Goal: Find specific page/section: Find specific page/section

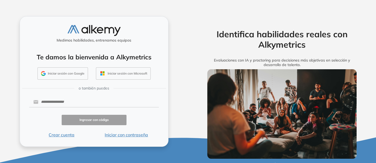
scroll to position [6, 0]
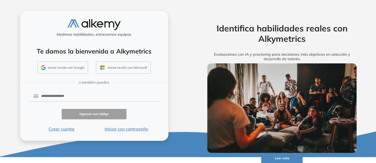
click at [127, 125] on button "Iniciar con contraseña" at bounding box center [126, 128] width 65 height 6
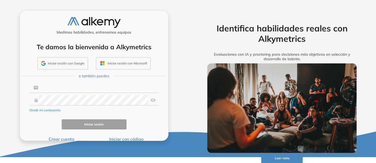
type input "**********"
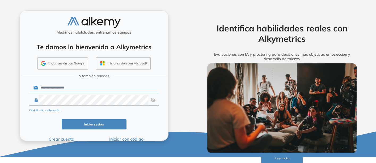
click at [95, 121] on button "Iniciar sesión" at bounding box center [94, 124] width 65 height 10
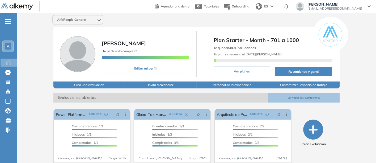
click at [301, 96] on button "Ver todas las evaluaciones" at bounding box center [304, 98] width 72 height 10
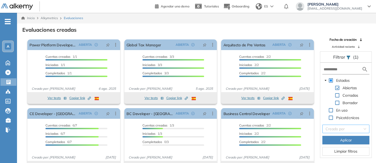
click at [333, 128] on input "search" at bounding box center [344, 129] width 37 height 8
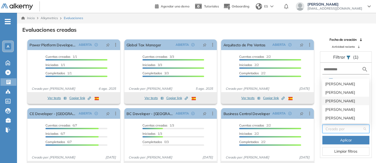
click at [334, 99] on div "[PERSON_NAME]" at bounding box center [345, 101] width 41 height 6
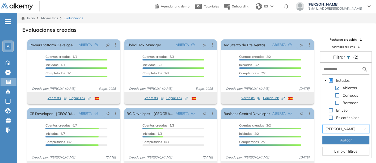
click at [334, 138] on button "Aplicar" at bounding box center [345, 140] width 47 height 9
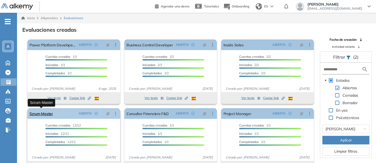
click at [42, 112] on link "Scrum Master" at bounding box center [41, 113] width 23 height 11
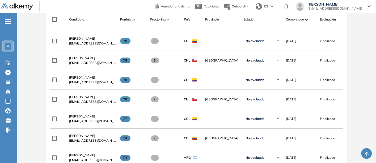
scroll to position [145, 0]
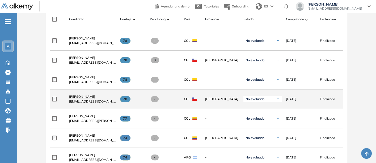
click at [78, 96] on span "[PERSON_NAME]" at bounding box center [82, 96] width 26 height 4
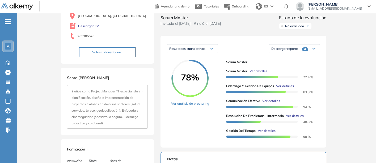
scroll to position [60, 0]
